Goal: Check status: Check status

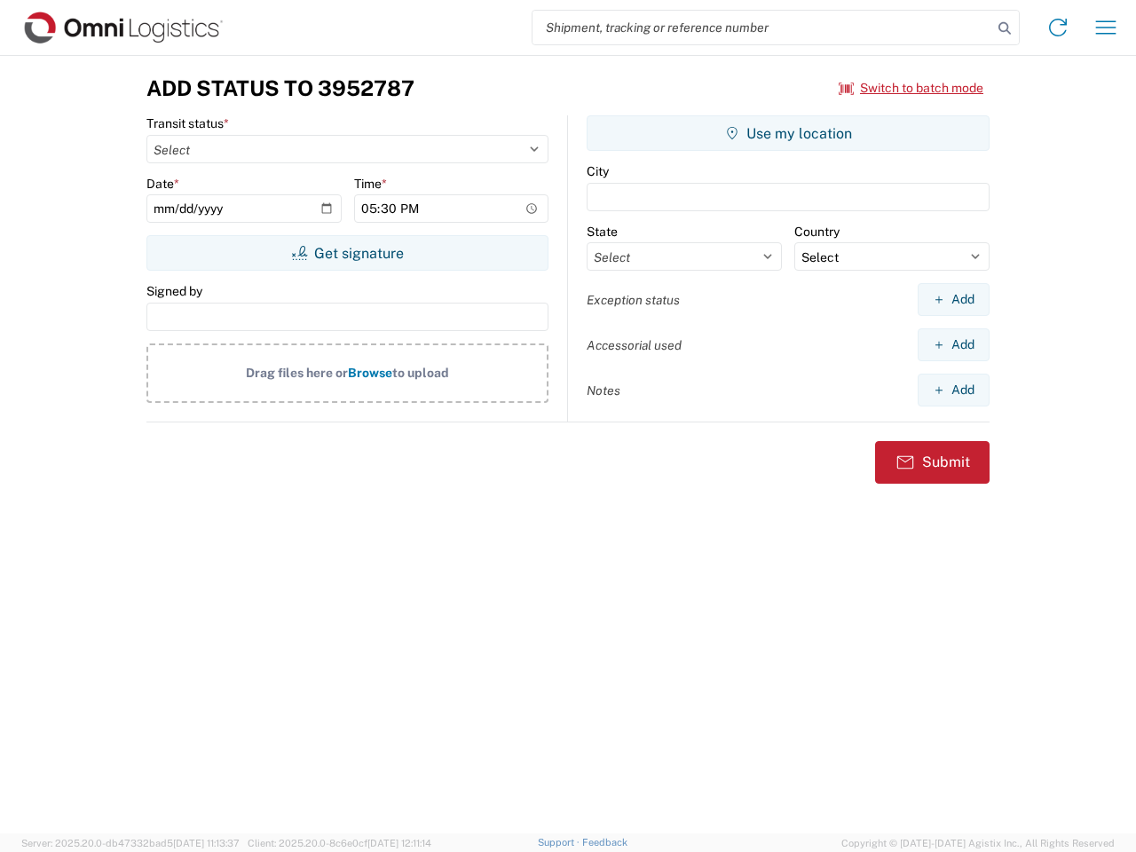
click at [763, 28] on input "search" at bounding box center [763, 28] width 460 height 34
click at [1005, 28] on icon at bounding box center [1005, 28] width 25 height 25
click at [1058, 28] on icon at bounding box center [1058, 27] width 28 height 28
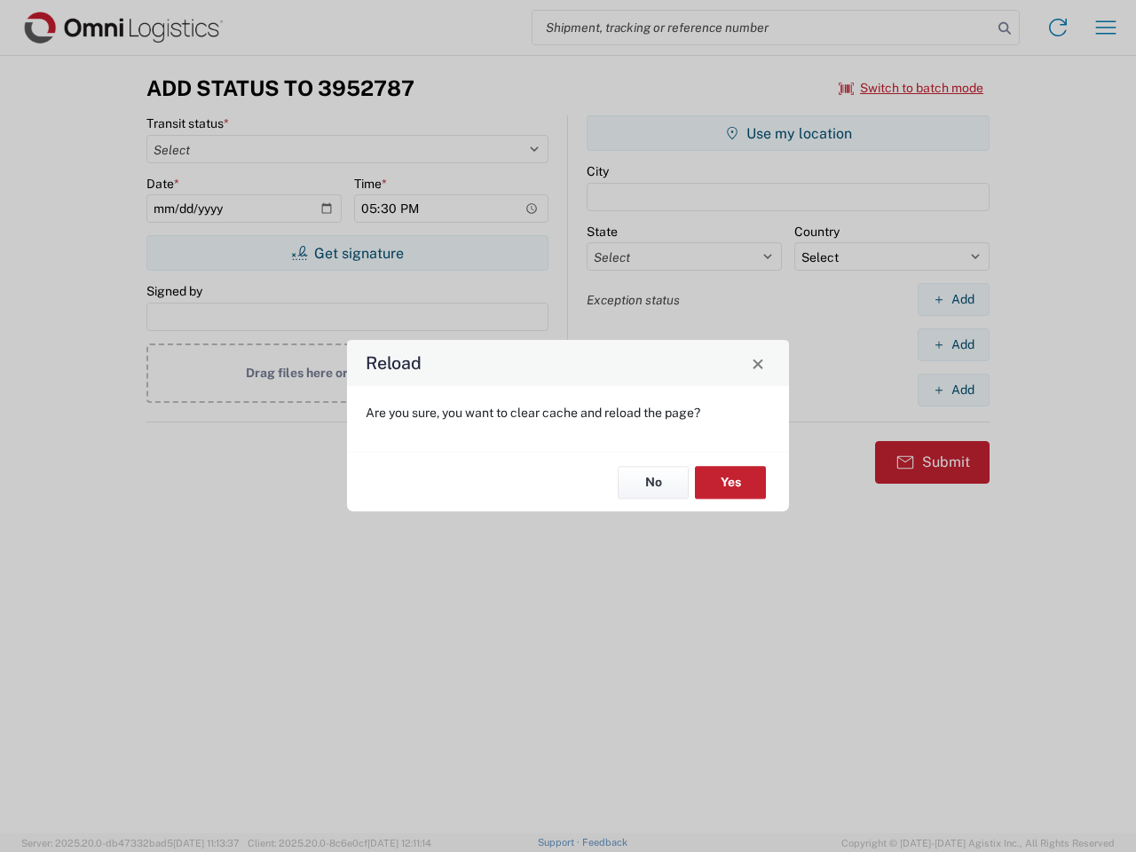
click at [1106, 28] on div "Reload Are you sure, you want to clear cache and reload the page? No Yes" at bounding box center [568, 426] width 1136 height 852
click at [912, 88] on div "Reload Are you sure, you want to clear cache and reload the page? No Yes" at bounding box center [568, 426] width 1136 height 852
click at [347, 253] on div "Reload Are you sure, you want to clear cache and reload the page? No Yes" at bounding box center [568, 426] width 1136 height 852
click at [788, 133] on div "Reload Are you sure, you want to clear cache and reload the page? No Yes" at bounding box center [568, 426] width 1136 height 852
click at [953, 299] on div "Reload Are you sure, you want to clear cache and reload the page? No Yes" at bounding box center [568, 426] width 1136 height 852
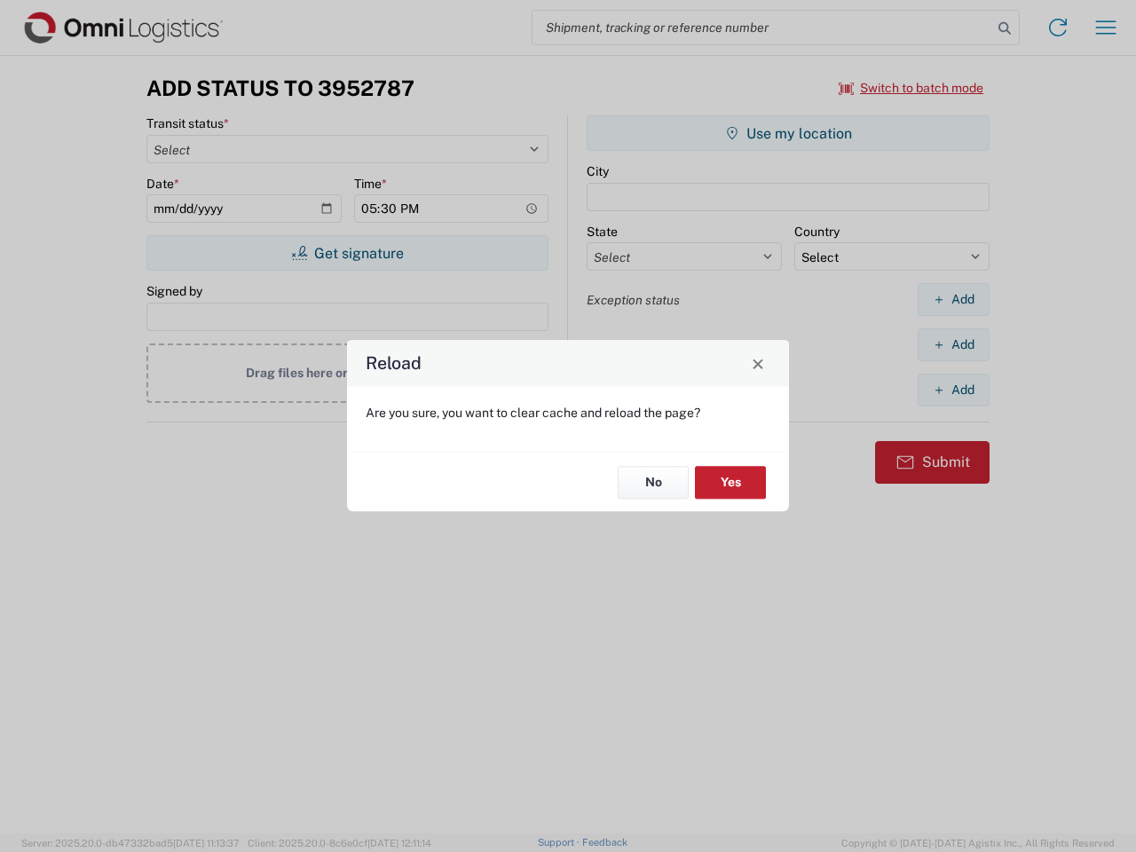
click at [953, 344] on div "Reload Are you sure, you want to clear cache and reload the page? No Yes" at bounding box center [568, 426] width 1136 height 852
click at [953, 390] on div "Reload Are you sure, you want to clear cache and reload the page? No Yes" at bounding box center [568, 426] width 1136 height 852
